Goal: Transaction & Acquisition: Purchase product/service

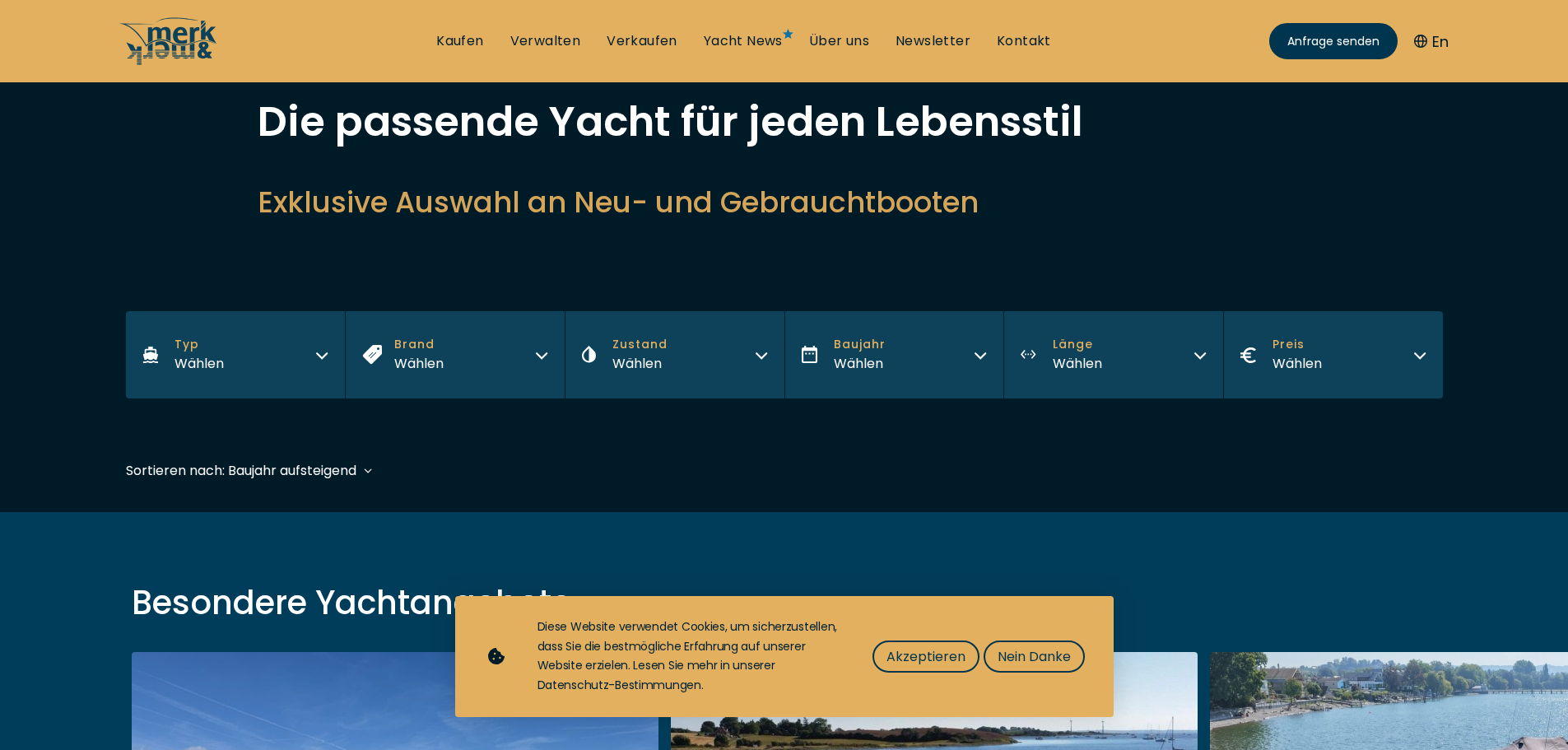
scroll to position [83, 0]
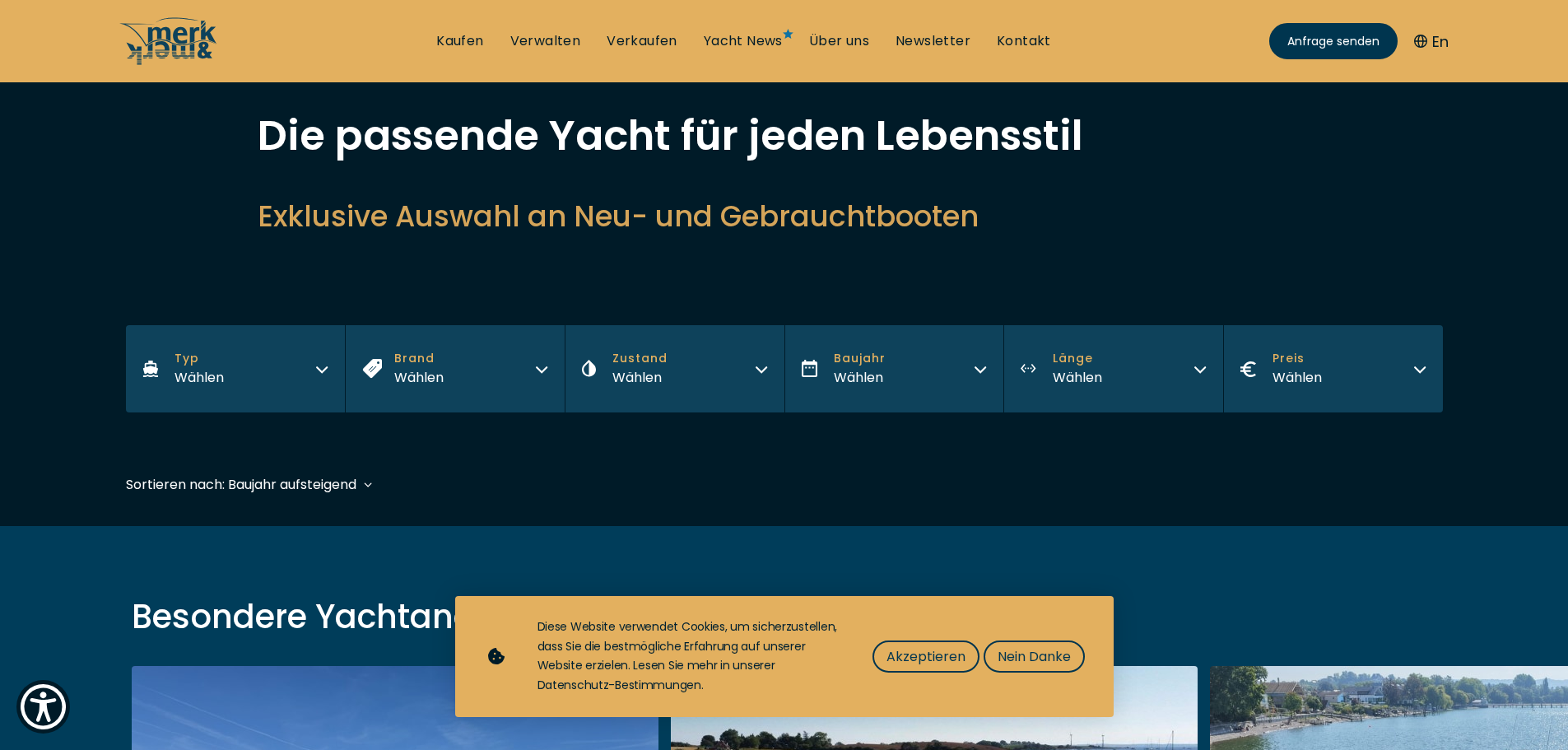
click at [1201, 364] on icon "button" at bounding box center [1200, 367] width 13 height 13
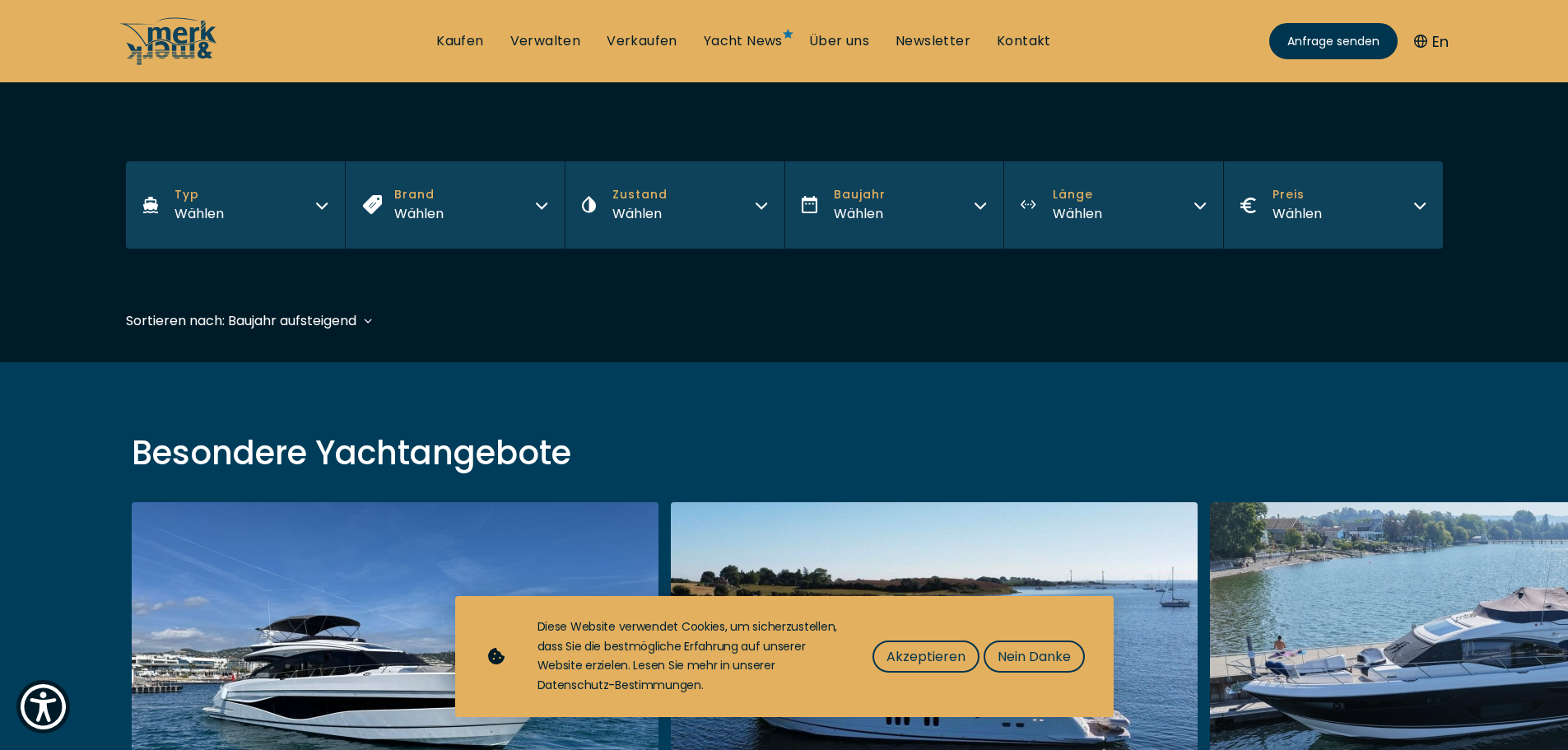
scroll to position [247, 0]
click at [1187, 191] on button "Länge Wählen" at bounding box center [1113, 204] width 219 height 87
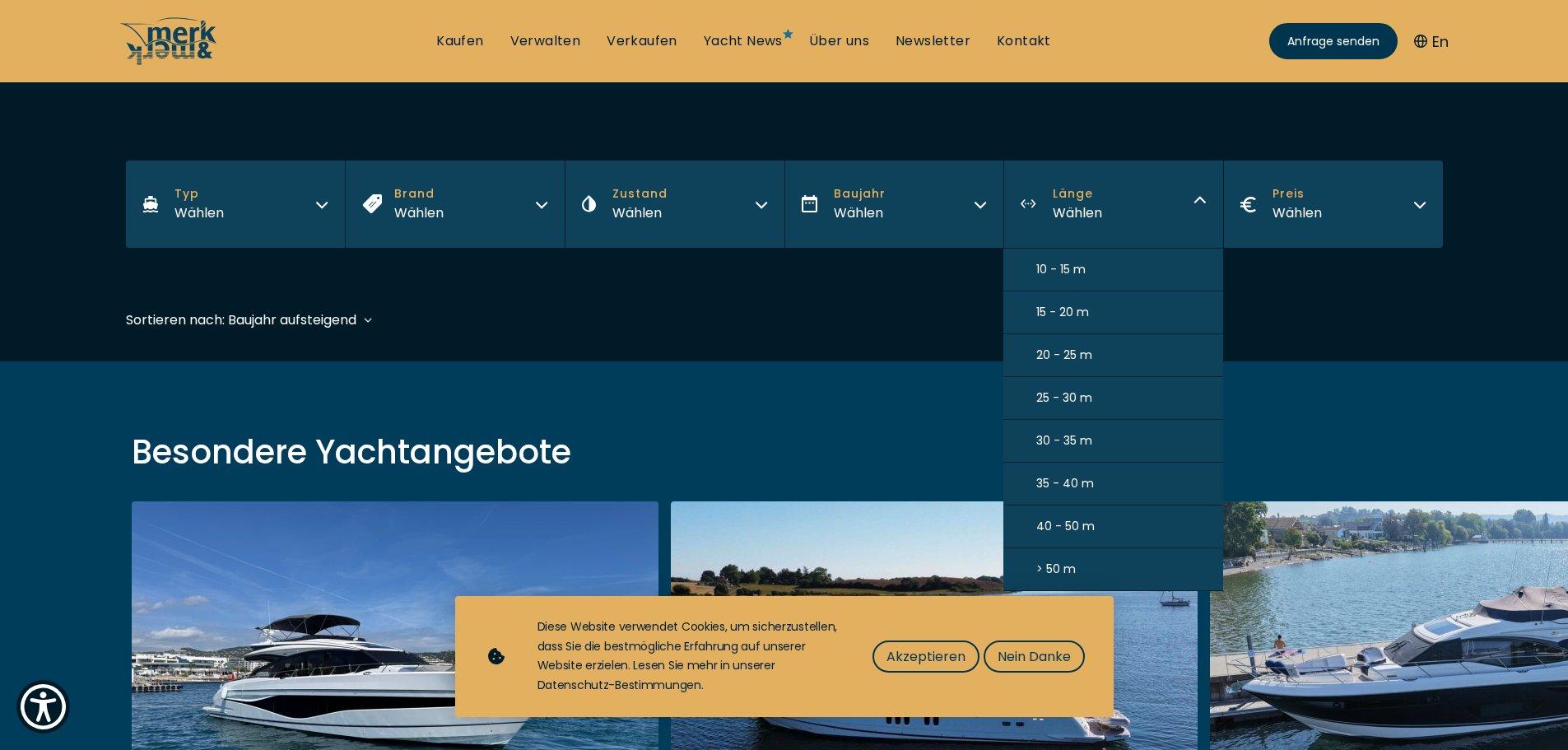
click at [1053, 394] on span "25 - 30 m" at bounding box center [1064, 398] width 56 height 18
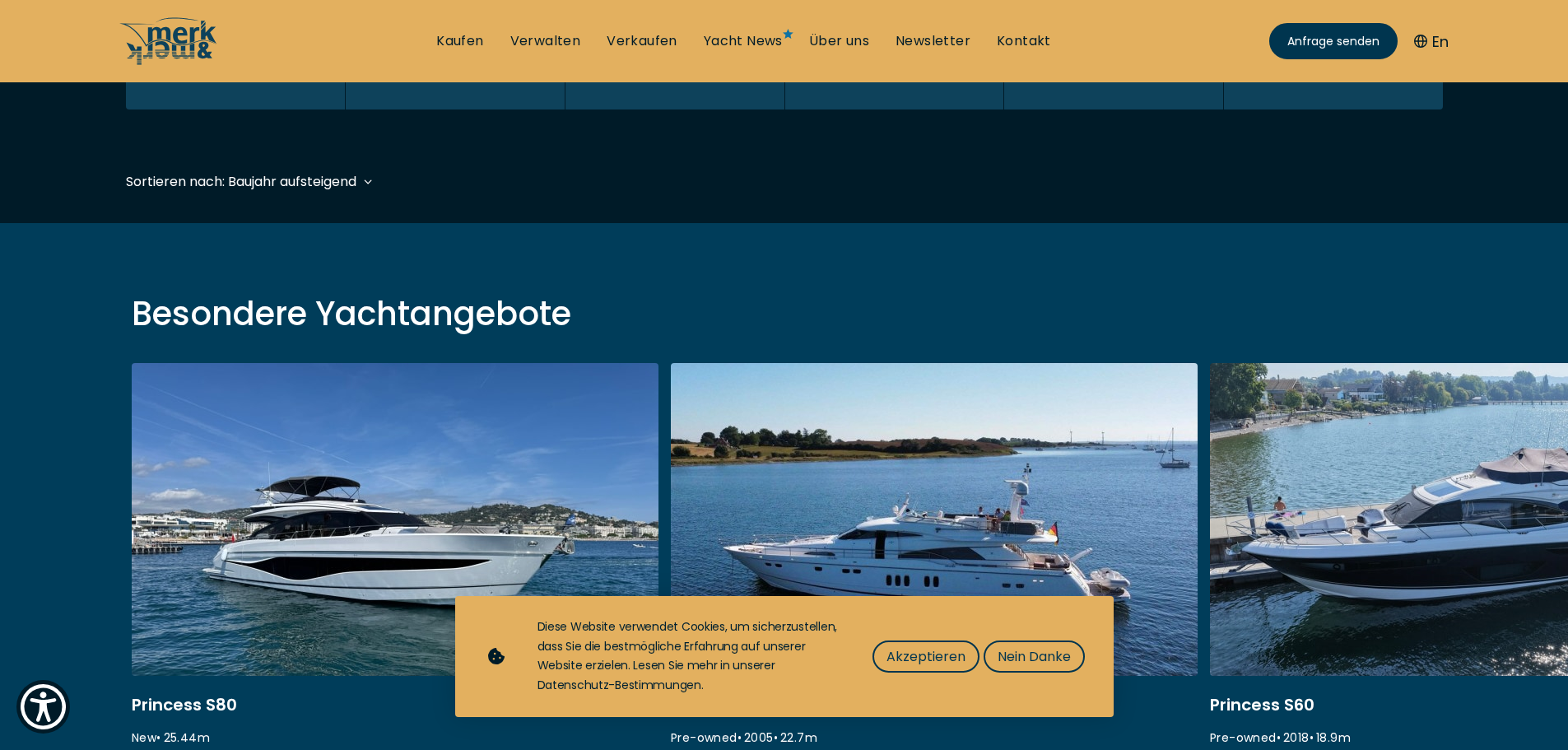
scroll to position [407, 0]
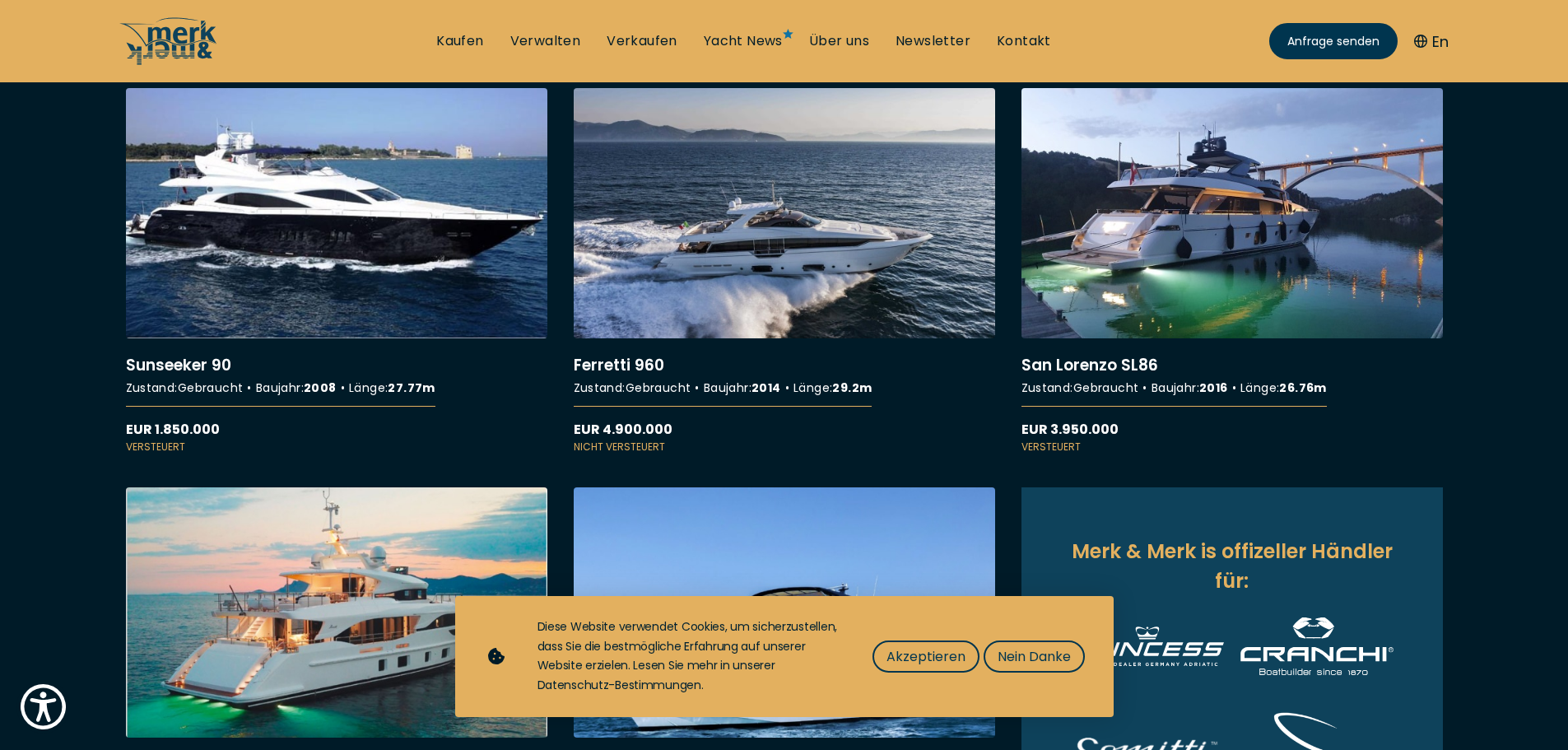
scroll to position [658, 0]
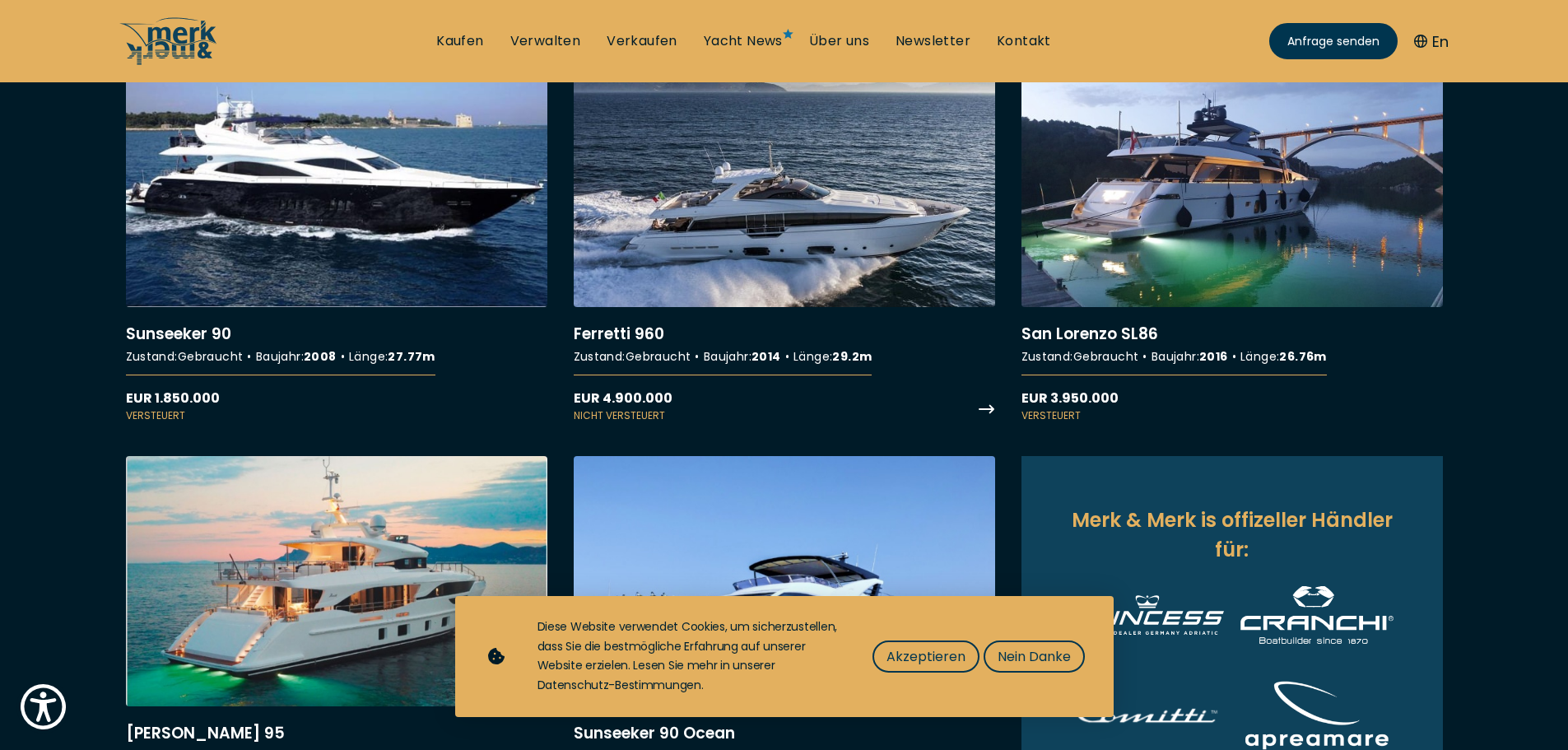
click at [789, 214] on link "More details about Ferretti 960" at bounding box center [784, 240] width 421 height 366
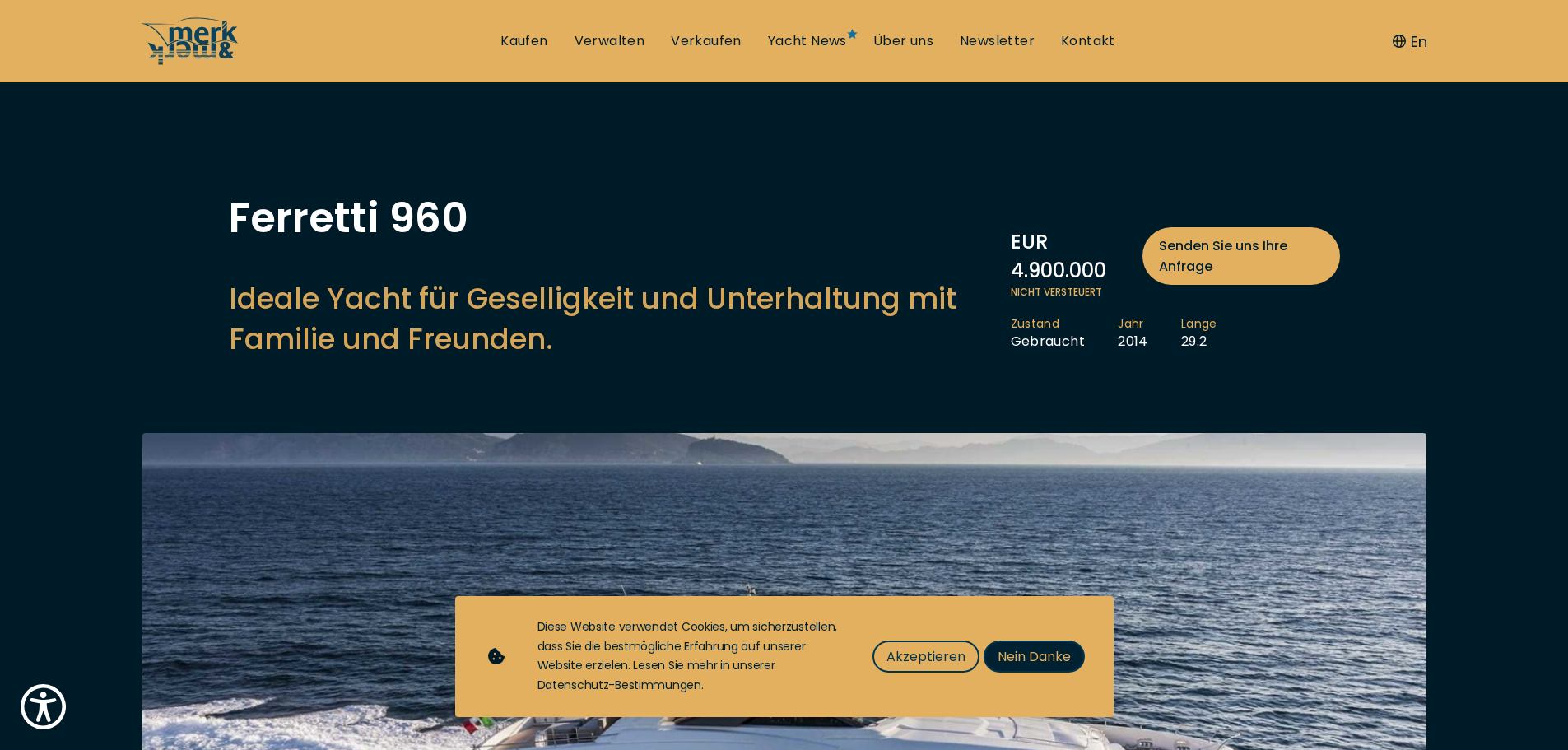
click at [1026, 651] on span "Nein Danke" at bounding box center [1034, 656] width 73 height 20
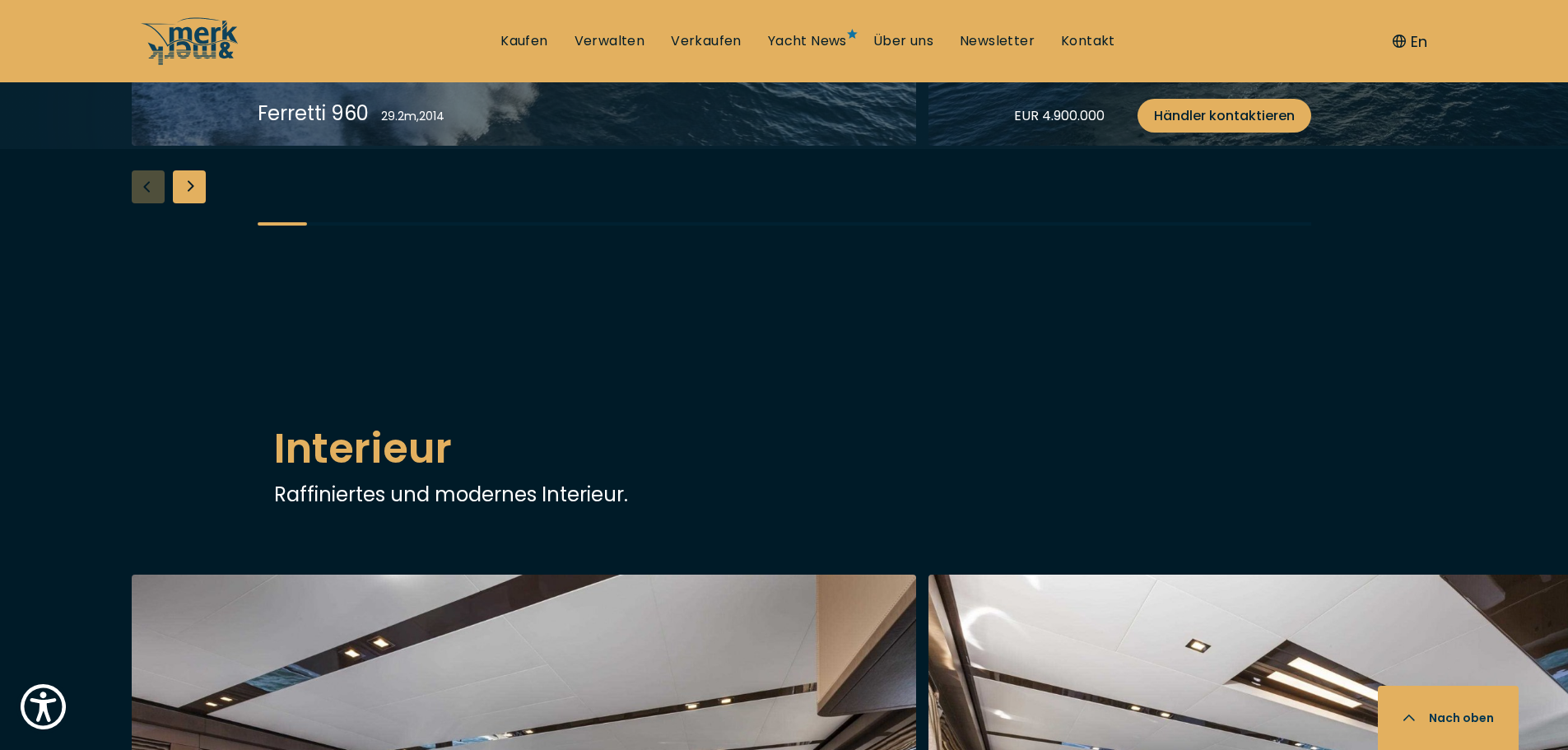
scroll to position [2139, 0]
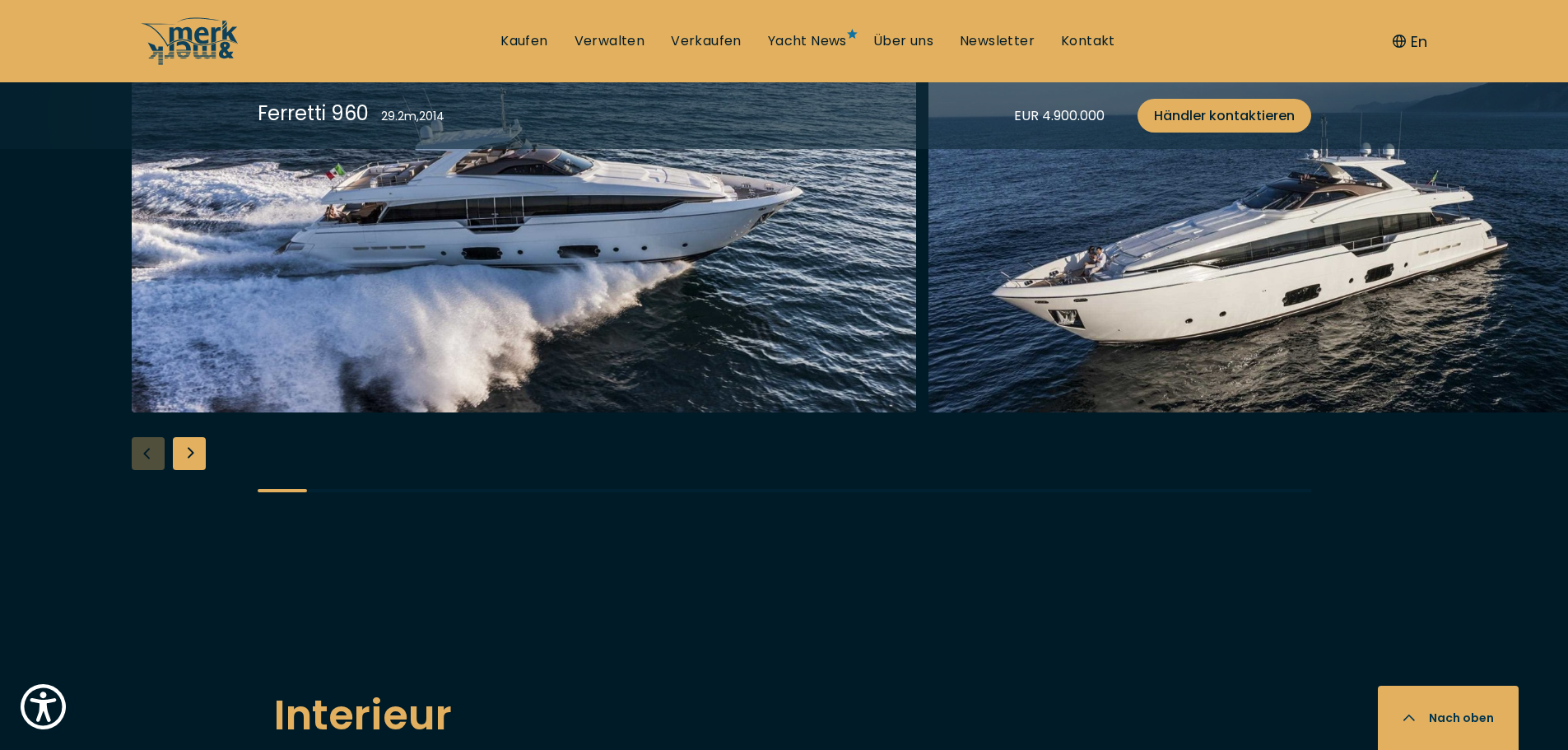
click at [1458, 709] on button "Nach oben" at bounding box center [1447, 717] width 140 height 64
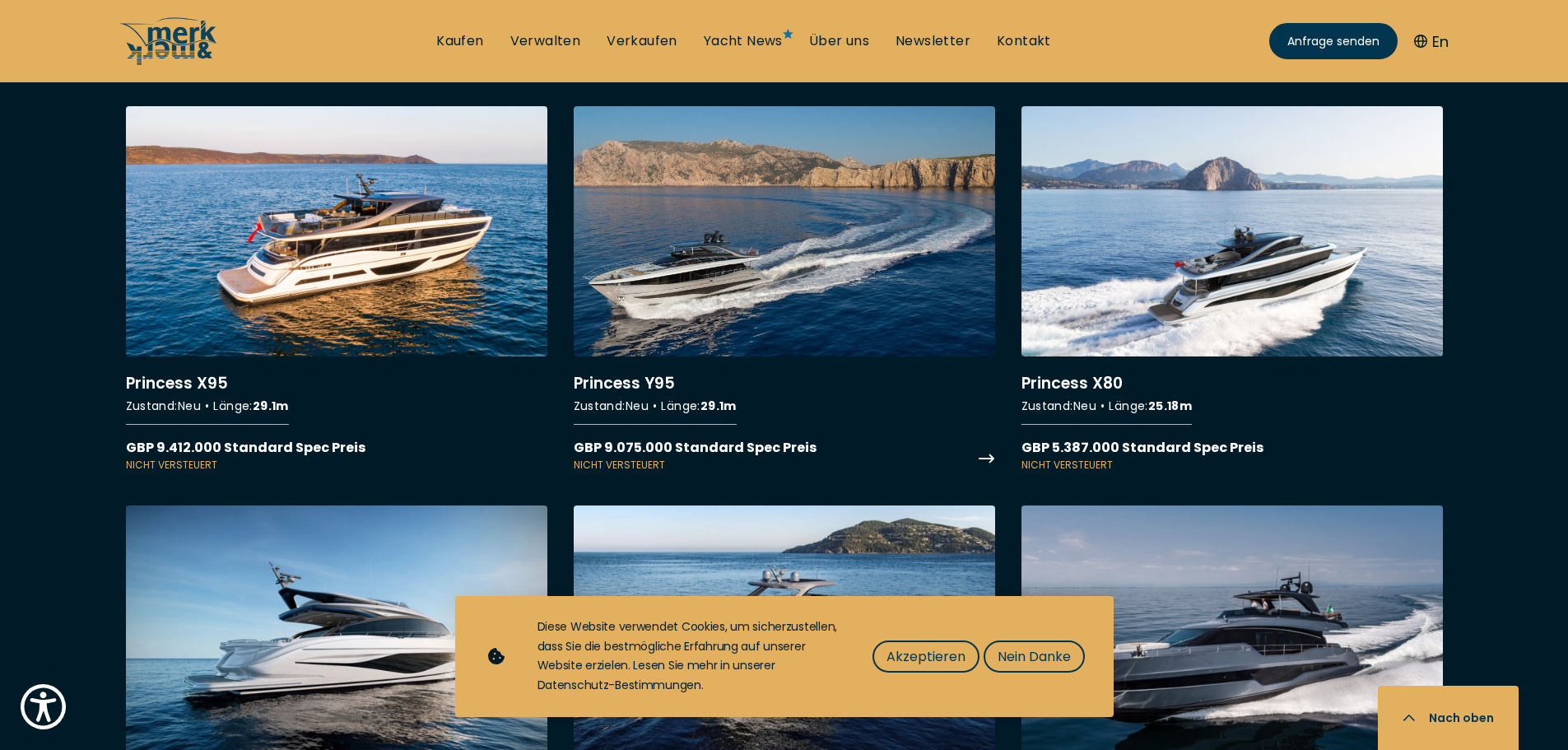
scroll to position [2139, 0]
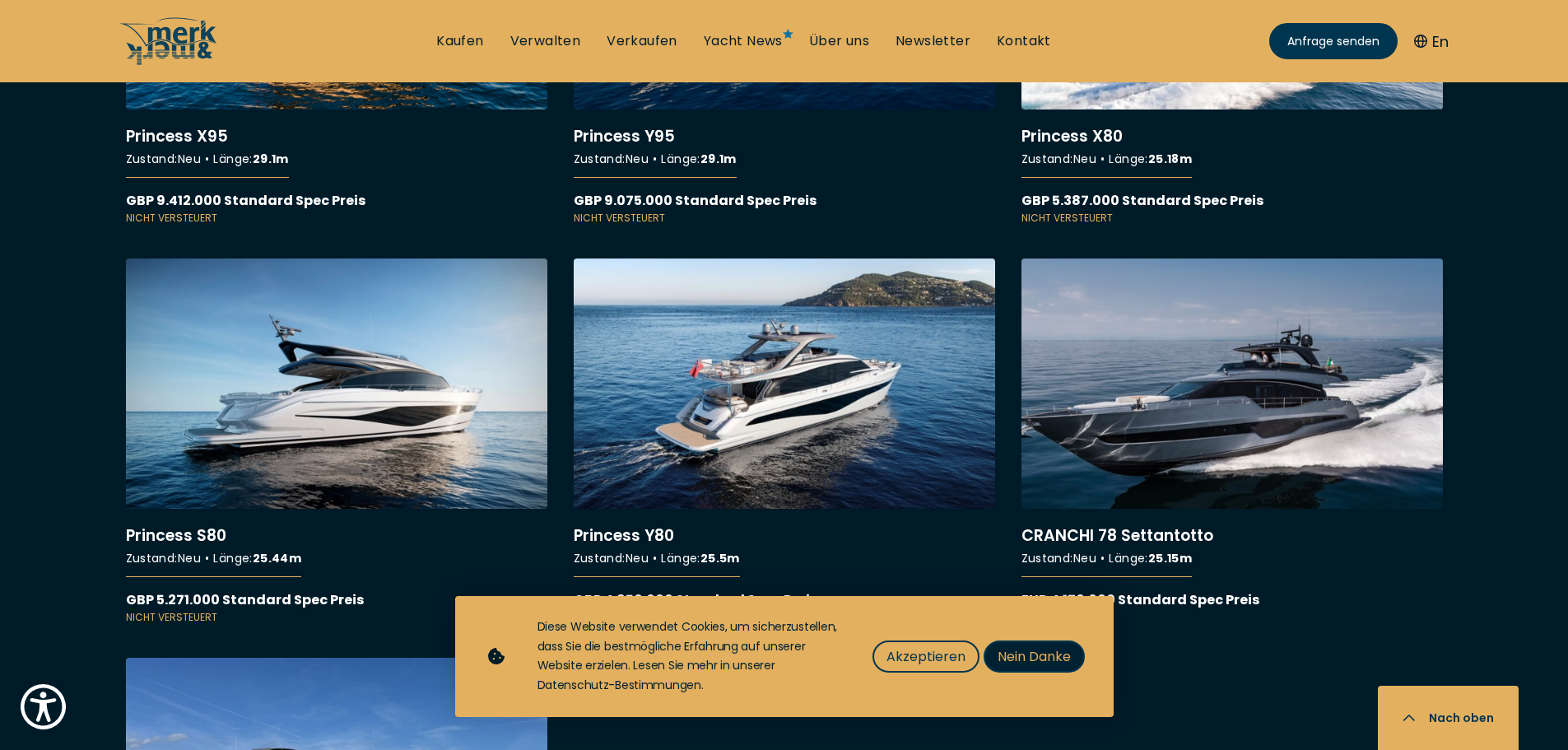
click at [1053, 644] on button "Nein Danke" at bounding box center [1034, 656] width 101 height 33
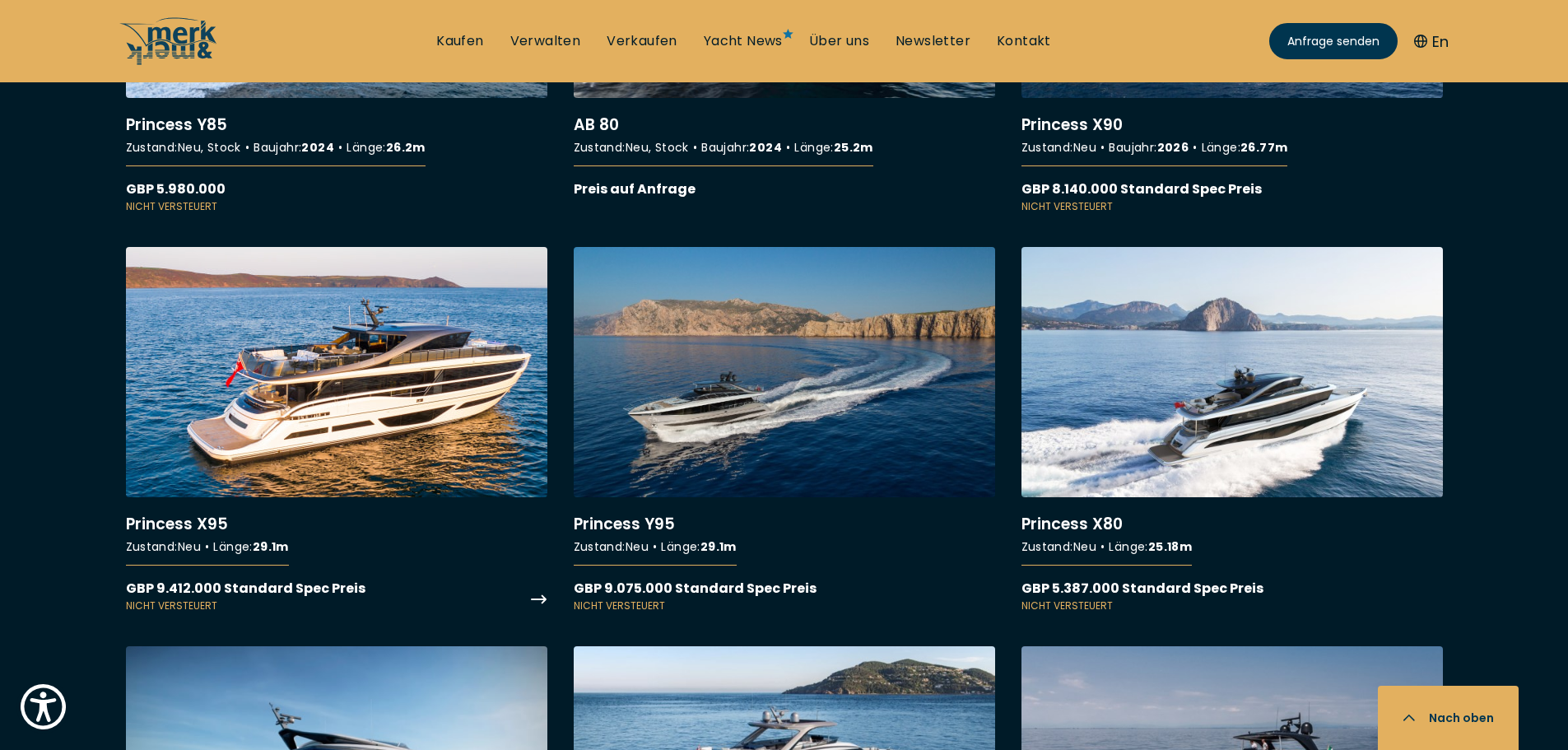
scroll to position [1728, 0]
